Goal: Task Accomplishment & Management: Manage account settings

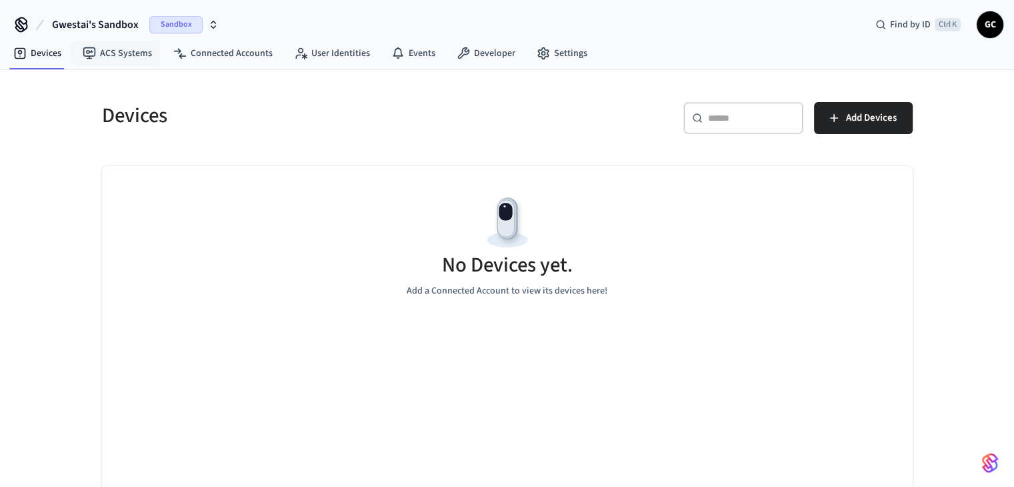
drag, startPoint x: 84, startPoint y: 23, endPoint x: 88, endPoint y: 33, distance: 10.2
click at [84, 23] on span "Gwestai's Sandbox" at bounding box center [95, 25] width 87 height 16
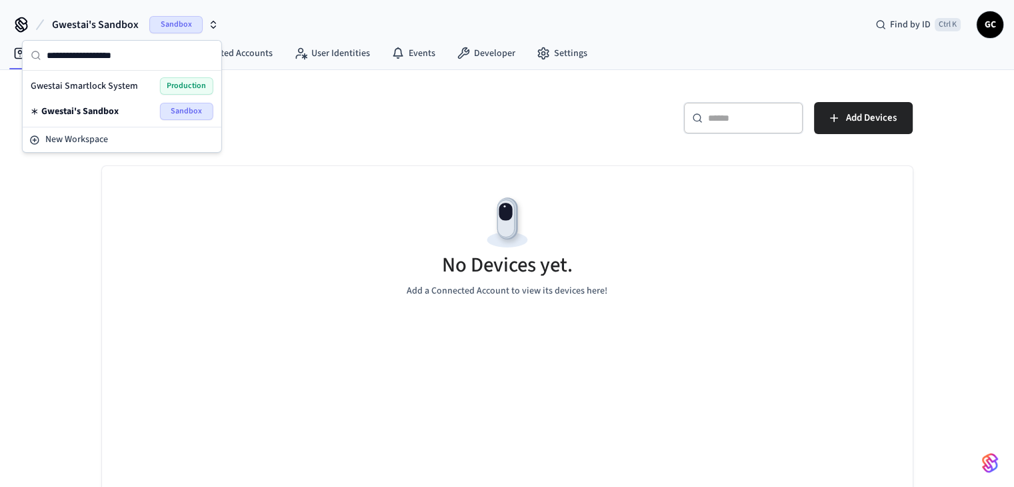
click at [104, 81] on span "Gwestai Smartlock System" at bounding box center [84, 85] width 107 height 13
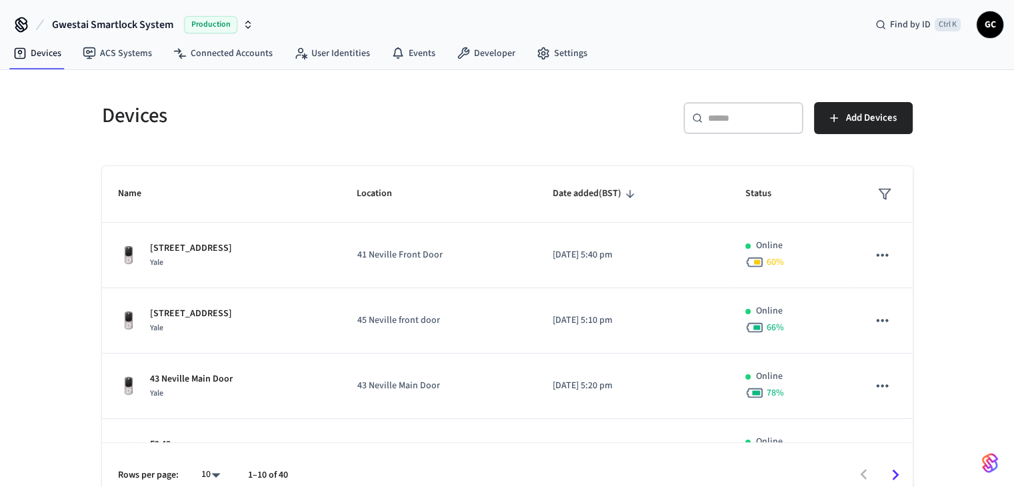
click at [772, 118] on input "text" at bounding box center [751, 117] width 87 height 13
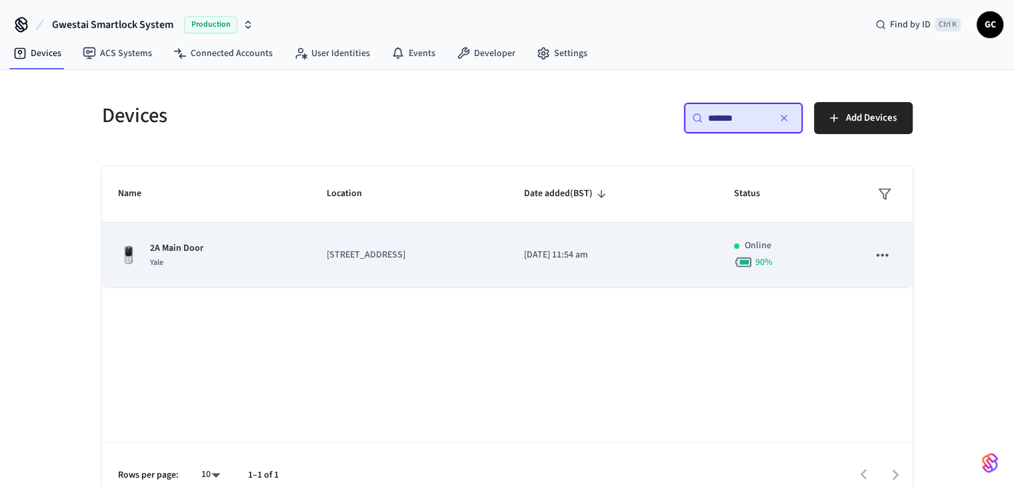
type input "*******"
click at [319, 251] on td "[STREET_ADDRESS]" at bounding box center [409, 255] width 197 height 65
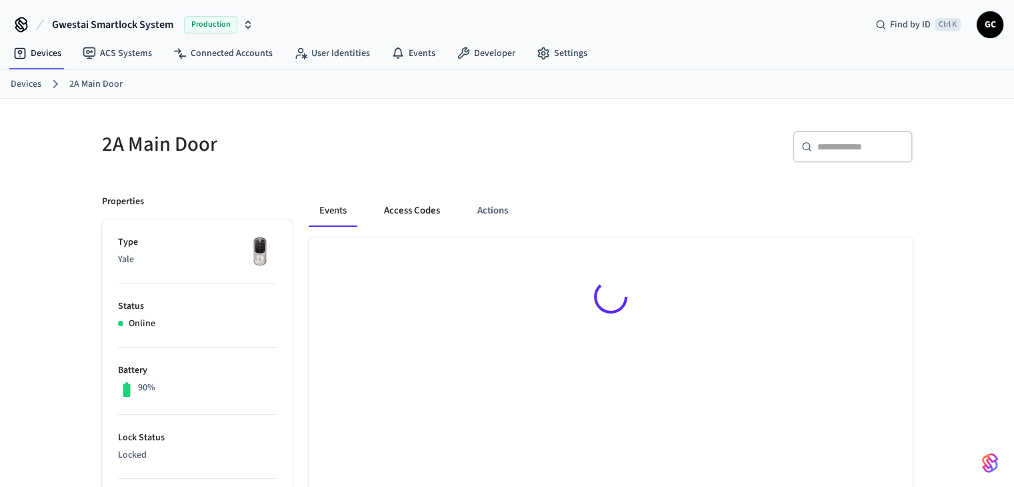
click at [409, 207] on button "Access Codes" at bounding box center [411, 211] width 77 height 32
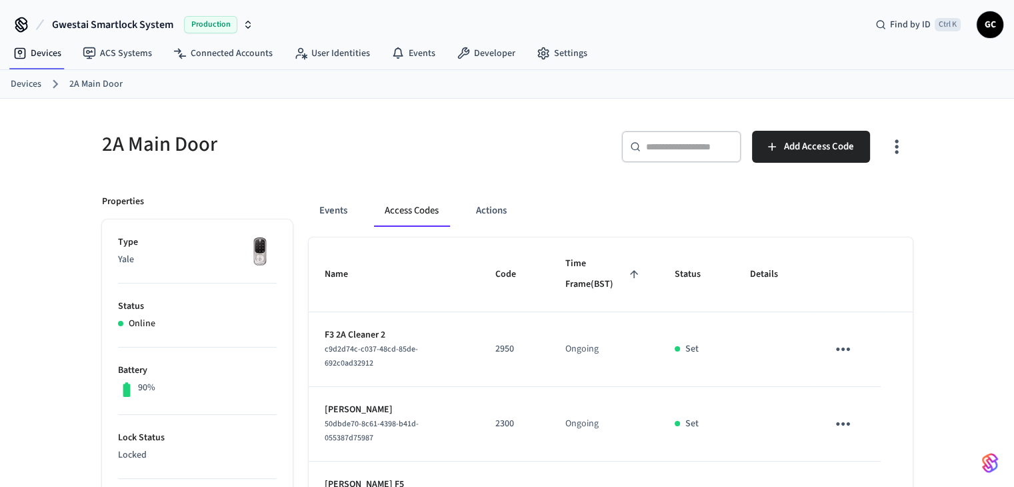
click at [30, 85] on link "Devices" at bounding box center [26, 84] width 31 height 14
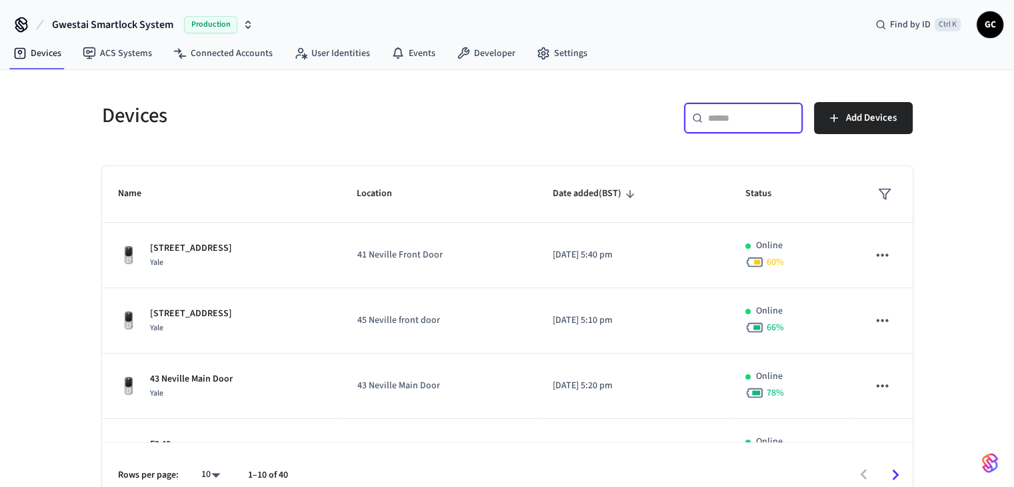
click at [737, 117] on input "text" at bounding box center [751, 117] width 87 height 13
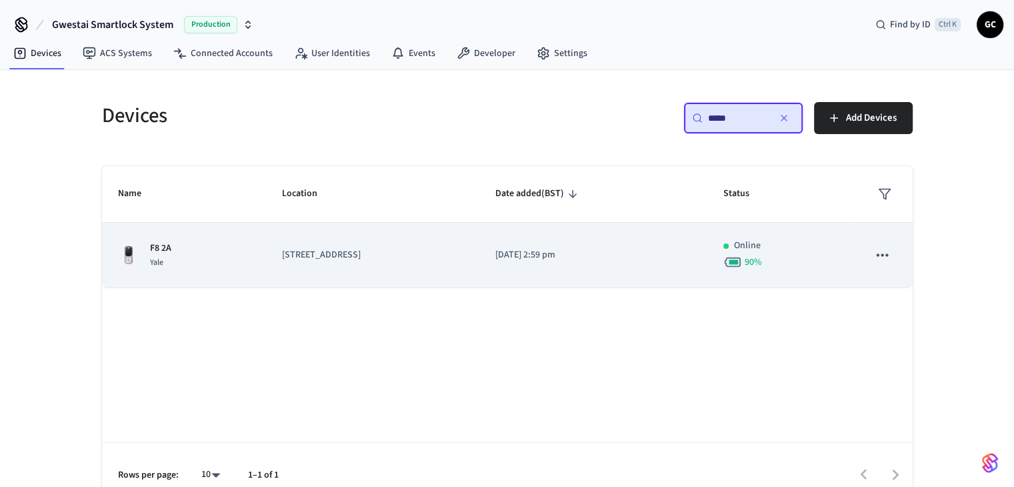
type input "*****"
click at [328, 257] on p "[STREET_ADDRESS]" at bounding box center [372, 255] width 181 height 14
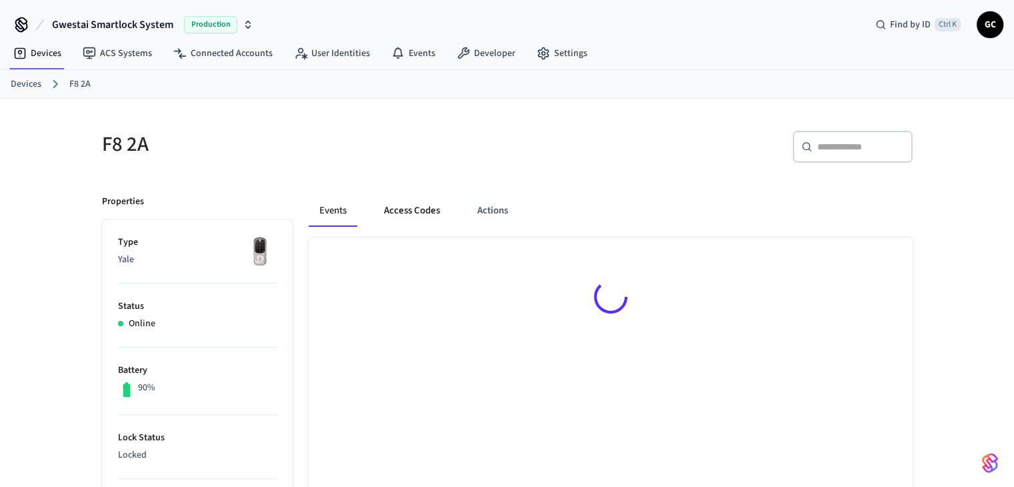
click at [408, 211] on button "Access Codes" at bounding box center [411, 211] width 77 height 32
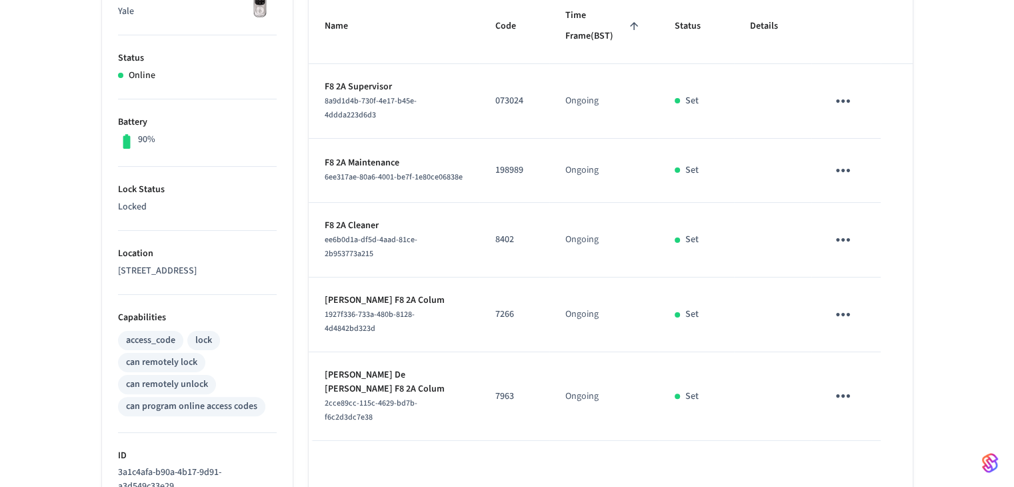
scroll to position [400, 0]
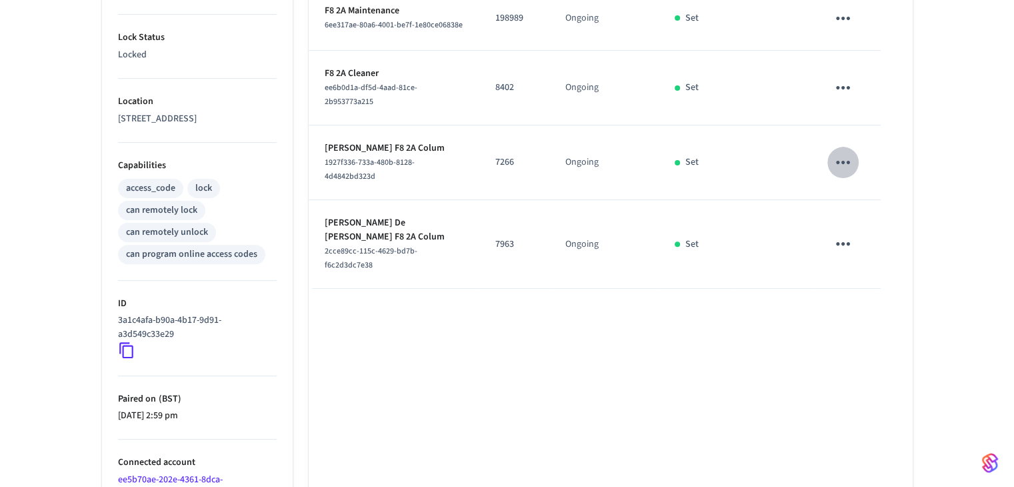
click at [844, 161] on icon "sticky table" at bounding box center [843, 162] width 14 height 3
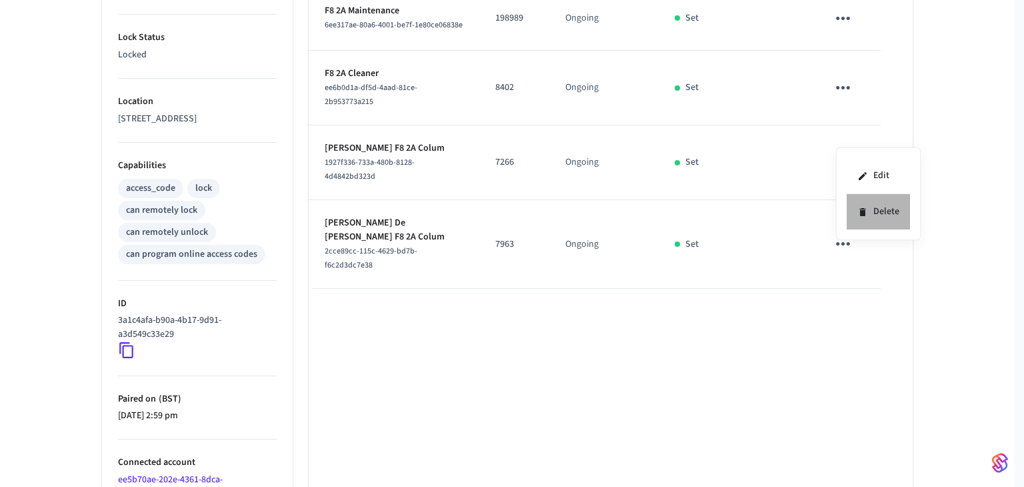
click at [872, 217] on li "Delete" at bounding box center [878, 211] width 63 height 35
